Goal: Task Accomplishment & Management: Complete application form

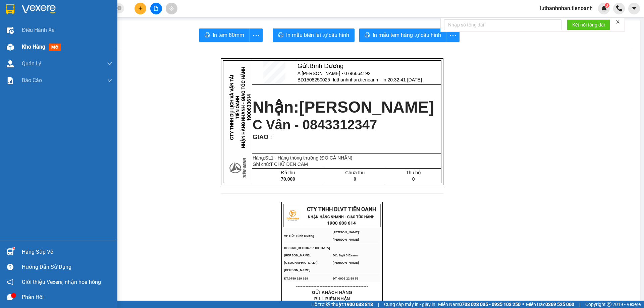
click at [23, 47] on span "Kho hàng" at bounding box center [33, 47] width 23 height 6
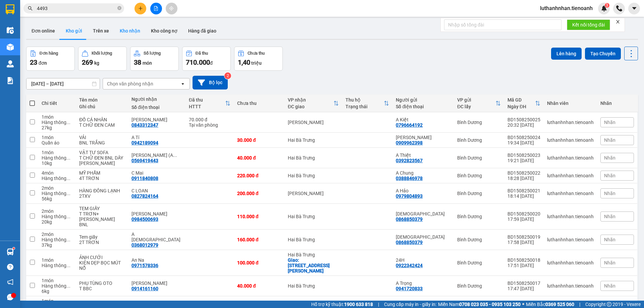
click at [133, 33] on button "Kho nhận" at bounding box center [129, 31] width 31 height 16
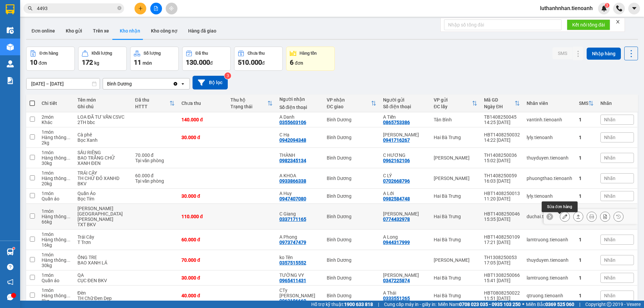
click at [563, 218] on icon at bounding box center [565, 216] width 5 height 5
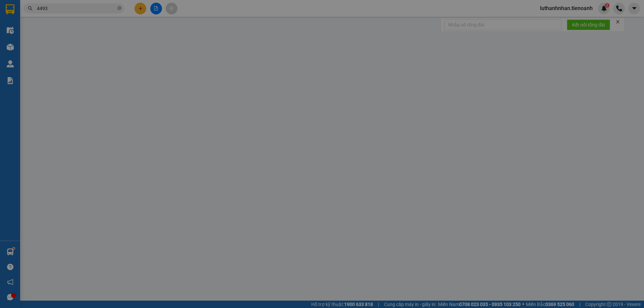
type input "0337171165"
type input "C Giang"
type input "0774432978"
type input "[PERSON_NAME]"
type input "110.000"
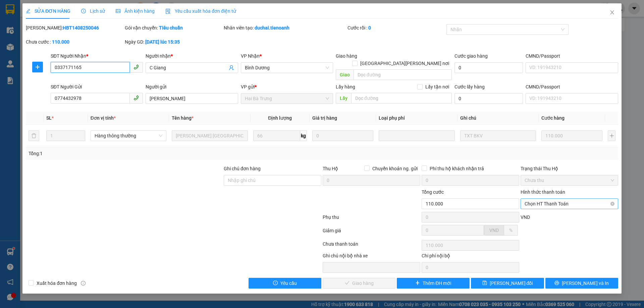
click at [541, 199] on span "Chọn HT Thanh Toán" at bounding box center [570, 204] width 90 height 10
click at [543, 209] on div "Tại văn phòng" at bounding box center [570, 209] width 90 height 7
type input "0"
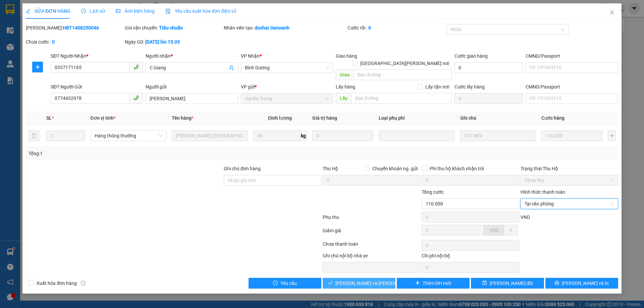
click at [381, 278] on button "[PERSON_NAME] và [PERSON_NAME] hàng" at bounding box center [359, 283] width 73 height 11
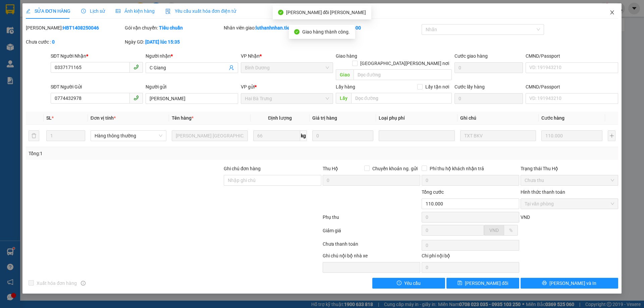
click at [614, 12] on icon "close" at bounding box center [612, 12] width 5 height 5
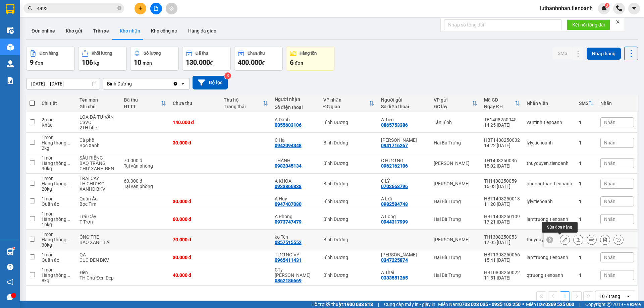
click at [563, 241] on icon at bounding box center [565, 240] width 5 height 5
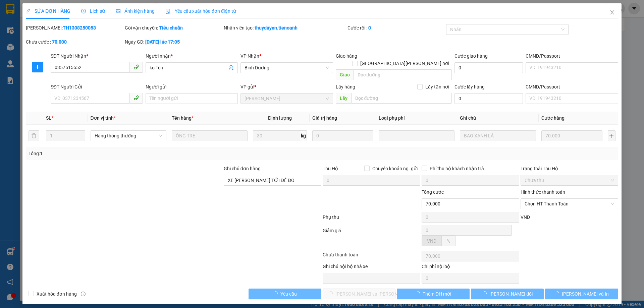
type input "0357515552"
type input "ko Tên"
type input "XE [PERSON_NAME] TỚI ĐỂ ĐÓ"
type input "70.000"
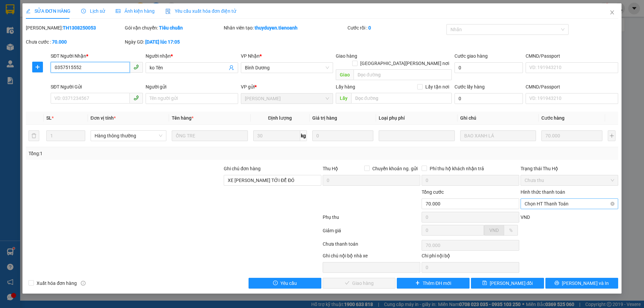
click at [549, 199] on span "Chọn HT Thanh Toán" at bounding box center [570, 204] width 90 height 10
click at [546, 208] on div "Tại văn phòng" at bounding box center [570, 209] width 90 height 7
type input "0"
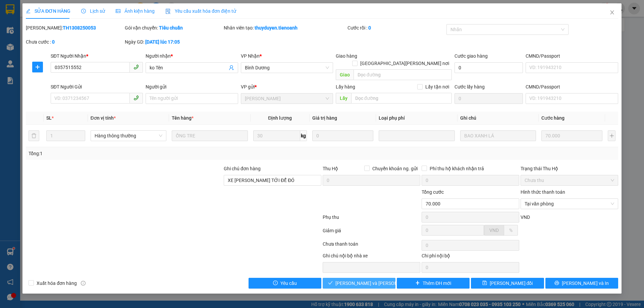
click at [372, 280] on span "[PERSON_NAME] và [PERSON_NAME] hàng" at bounding box center [380, 283] width 91 height 7
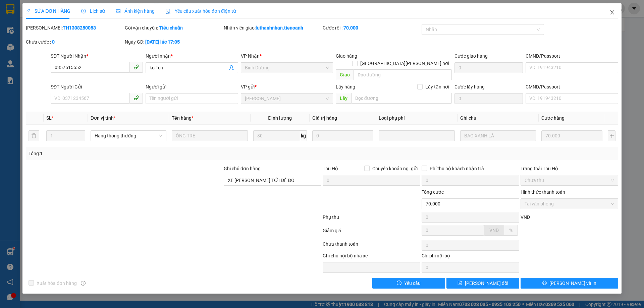
click at [613, 12] on icon "close" at bounding box center [612, 12] width 4 height 4
